Goal: Navigation & Orientation: Understand site structure

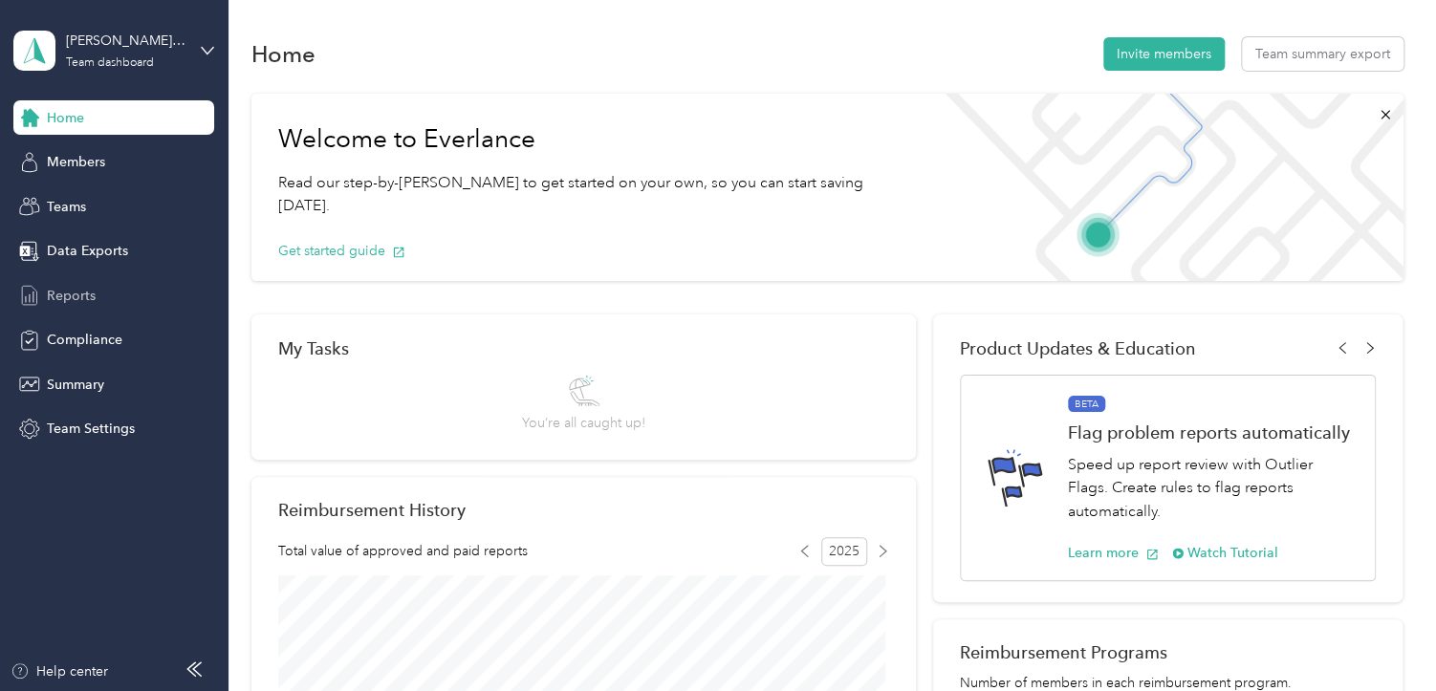
click at [64, 290] on span "Reports" at bounding box center [71, 296] width 49 height 20
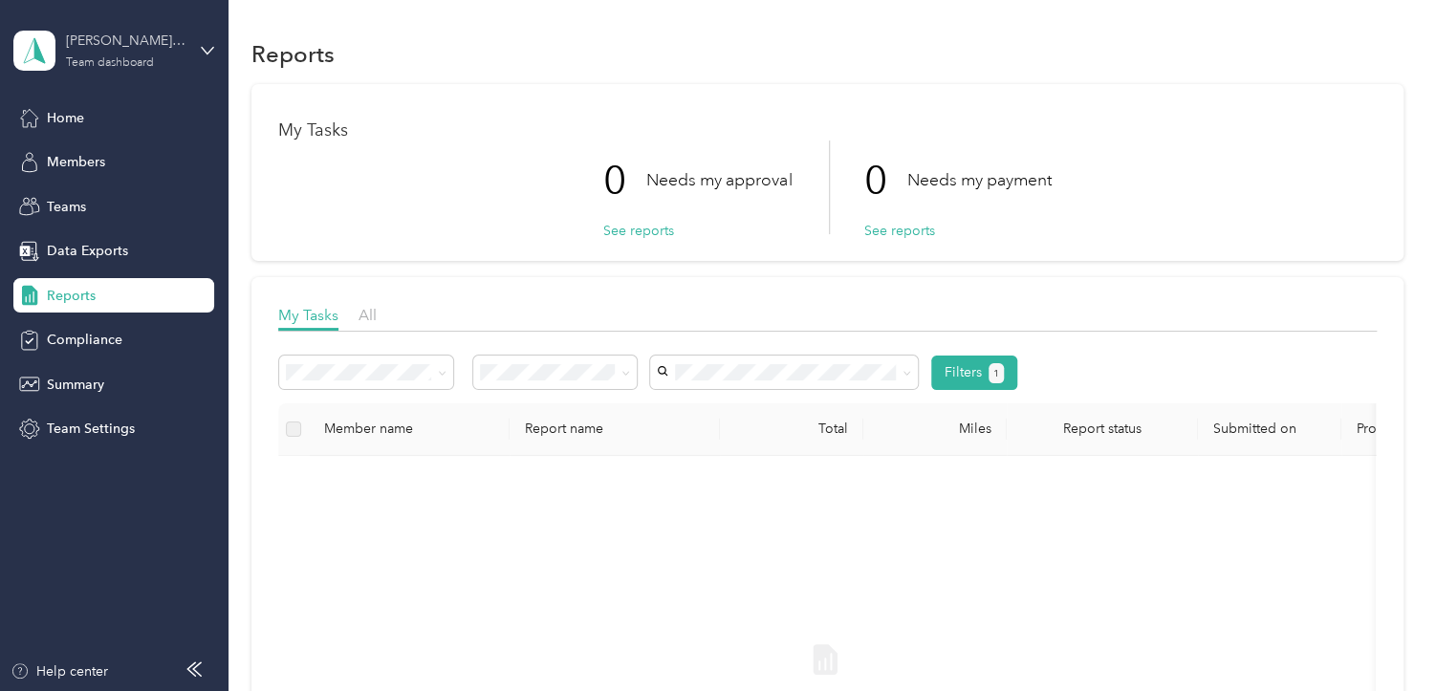
click at [128, 59] on div "Team dashboard" at bounding box center [110, 62] width 88 height 11
click at [116, 202] on div "Personal dashboard" at bounding box center [323, 189] width 592 height 33
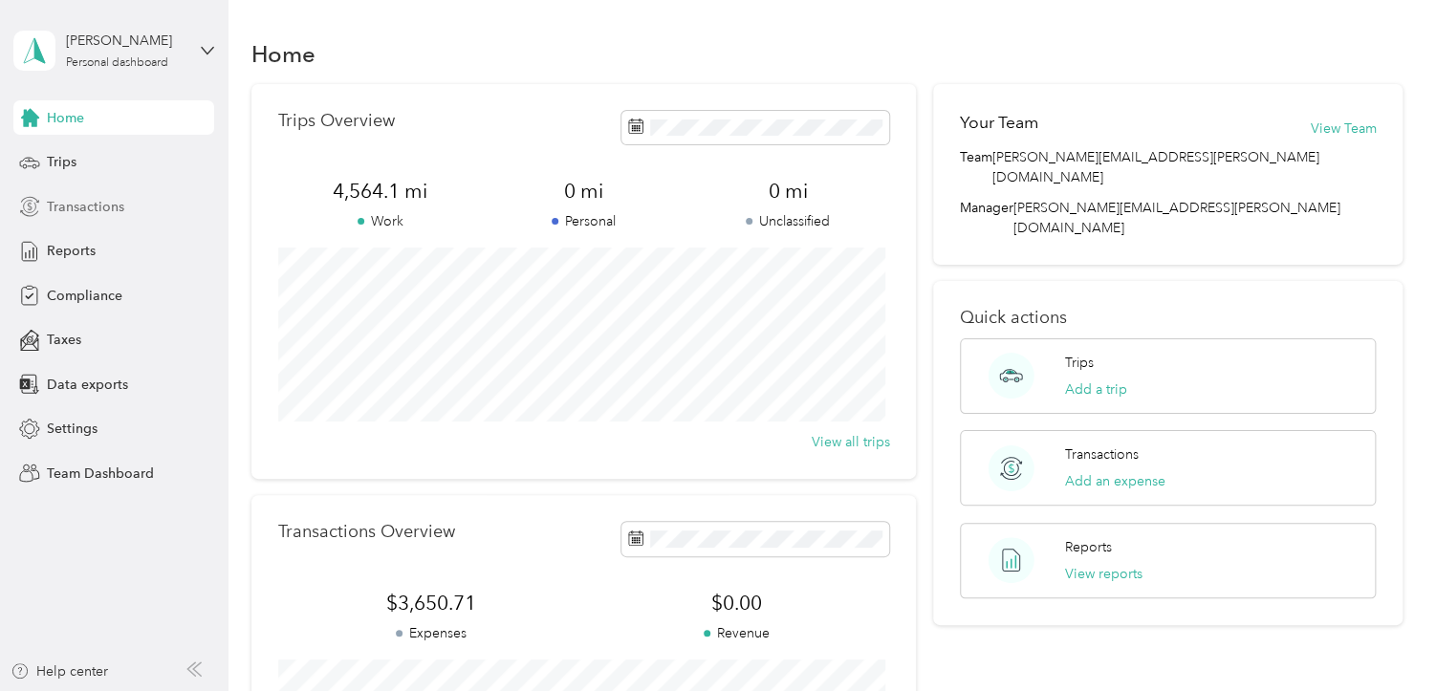
click at [87, 212] on span "Transactions" at bounding box center [85, 207] width 77 height 20
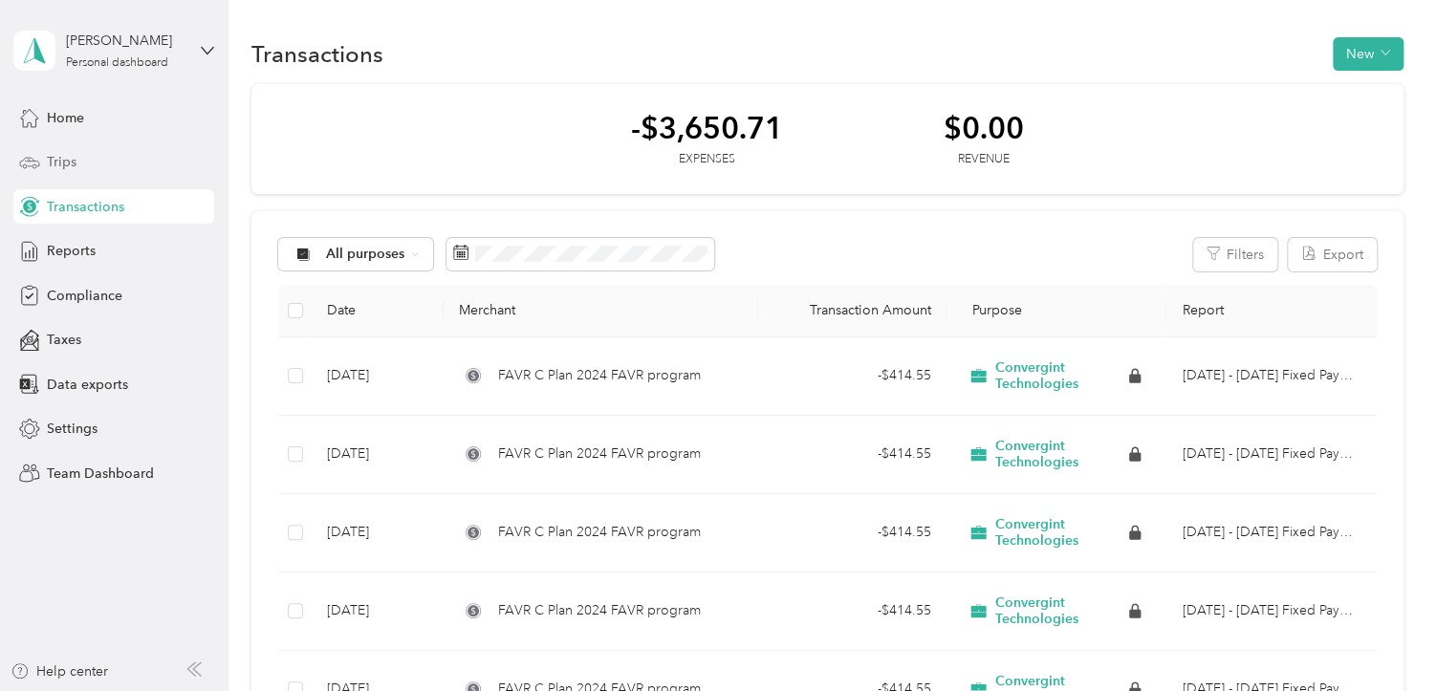
click at [153, 160] on div "Trips" at bounding box center [113, 162] width 201 height 34
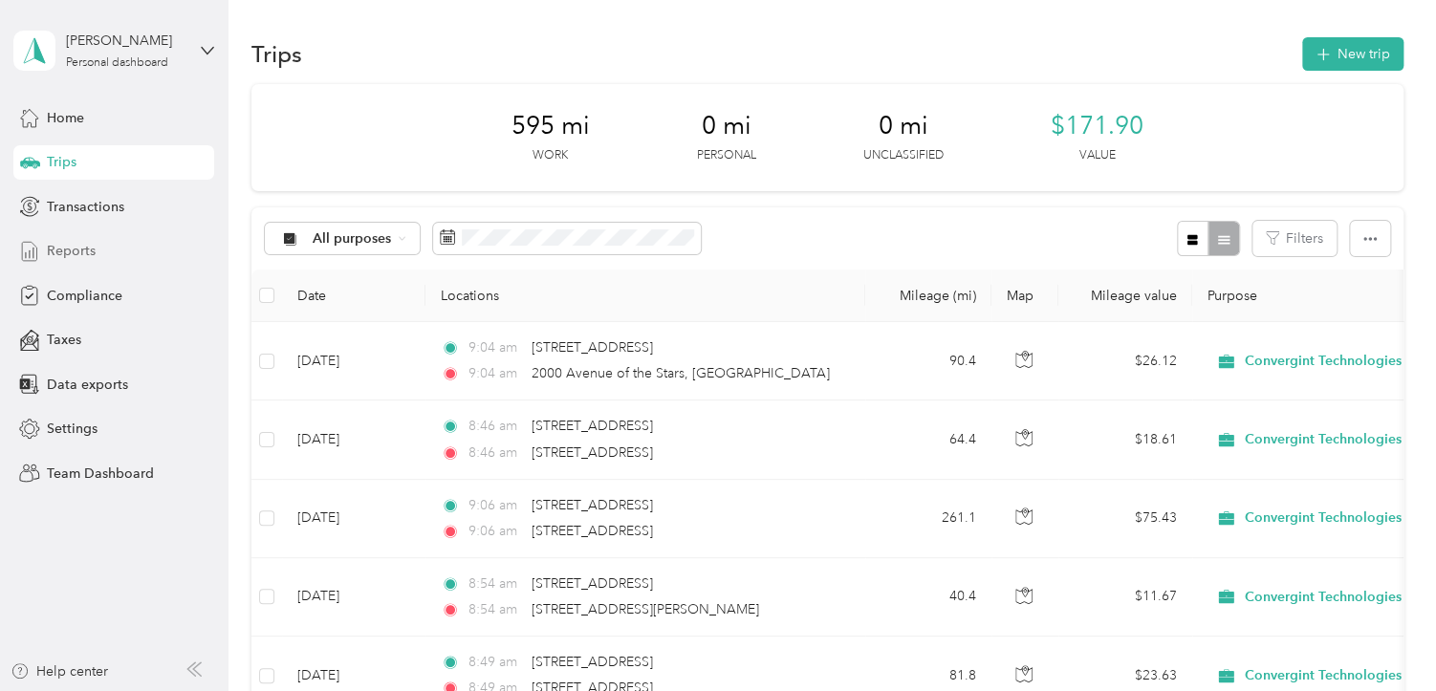
click at [78, 251] on span "Reports" at bounding box center [71, 251] width 49 height 20
